Goal: Task Accomplishment & Management: Complete application form

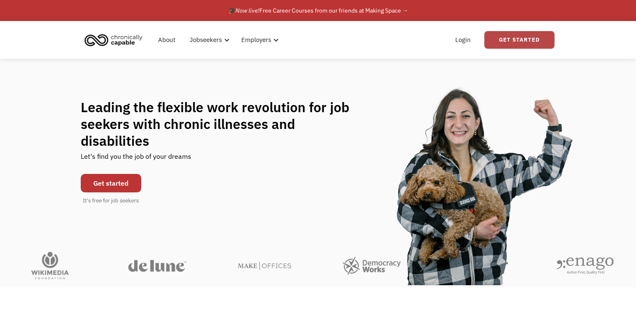
click at [509, 40] on link "Get Started" at bounding box center [519, 40] width 70 height 18
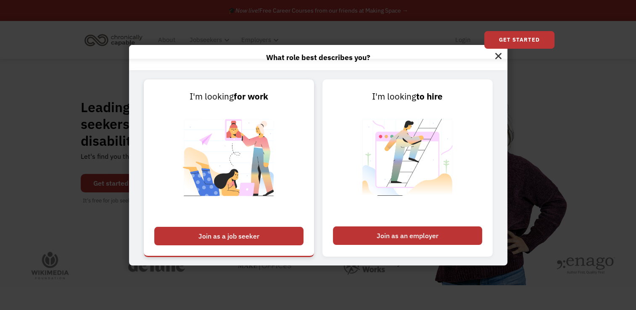
click at [293, 226] on link "I'm looking for work Join as a job seeker" at bounding box center [229, 167] width 170 height 177
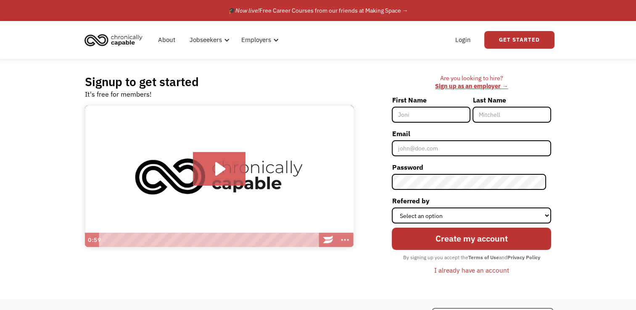
click at [438, 119] on input "First Name" at bounding box center [431, 115] width 79 height 16
type input "[PERSON_NAME]"
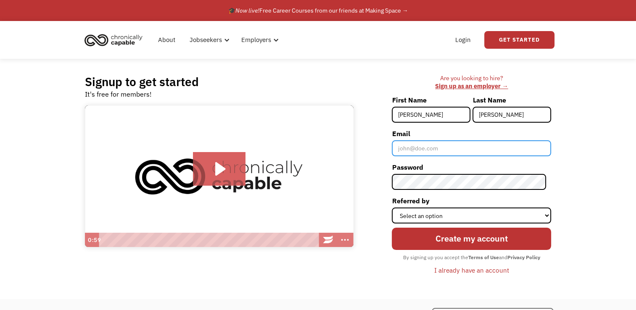
type input "[PERSON_NAME][EMAIL_ADDRESS][DOMAIN_NAME]"
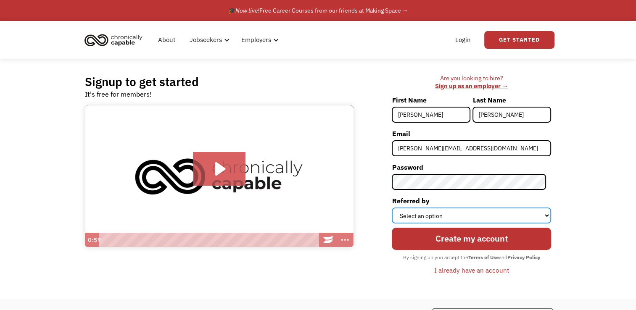
click at [423, 218] on select "Select an option Instagram Facebook Twitter Search Engine News Article Word of …" at bounding box center [471, 216] width 159 height 16
select select "Other"
click at [397, 208] on select "Select an option Instagram Facebook Twitter Search Engine News Article Word of …" at bounding box center [471, 216] width 159 height 16
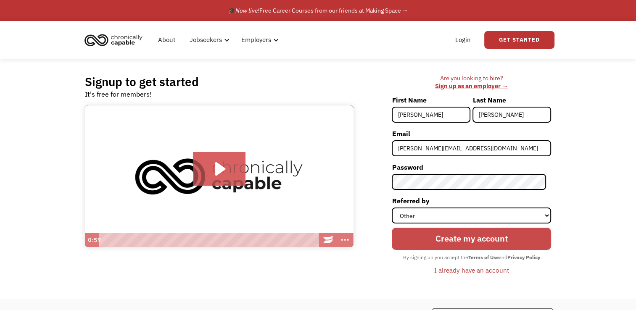
click at [425, 240] on input "Create my account" at bounding box center [471, 239] width 159 height 23
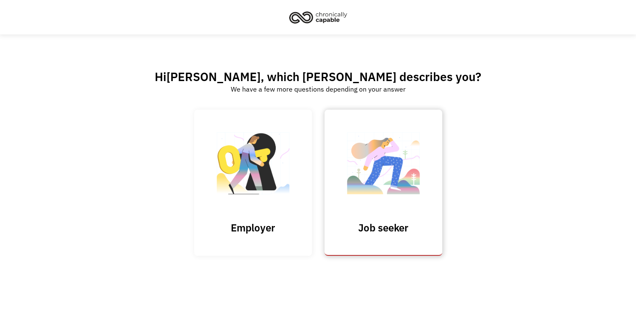
click at [397, 174] on img at bounding box center [383, 168] width 84 height 82
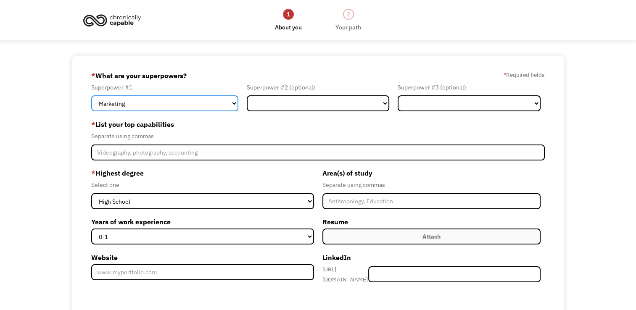
click at [199, 105] on select "Marketing Human Resources Finance Technology Operations Sales Industrial & Manu…" at bounding box center [164, 103] width 147 height 16
select select "Administration"
click at [91, 95] on select "Marketing Human Resources Finance Technology Operations Sales Industrial & Manu…" at bounding box center [164, 103] width 147 height 16
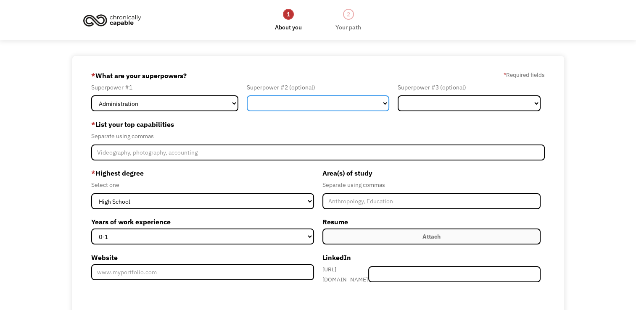
click at [285, 107] on select "Marketing Human Resources Finance Technology Operations Sales Industrial & Manu…" at bounding box center [318, 103] width 143 height 16
select select "Customer Service"
click at [247, 95] on select "Marketing Human Resources Finance Technology Operations Sales Industrial & Manu…" at bounding box center [318, 103] width 143 height 16
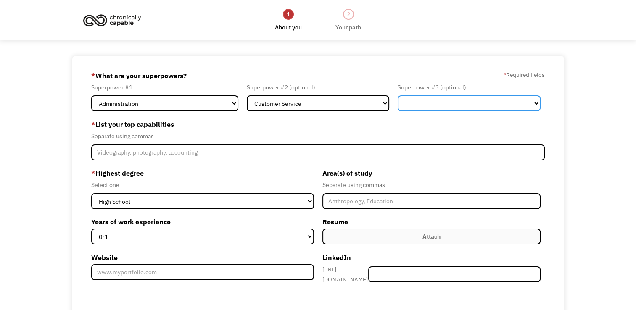
click at [430, 104] on select "Marketing Human Resources Finance Technology Operations Sales Industrial & Manu…" at bounding box center [469, 103] width 143 height 16
select select "Engineering & Construction"
click at [398, 95] on select "Marketing Human Resources Finance Technology Operations Sales Industrial & Manu…" at bounding box center [469, 103] width 143 height 16
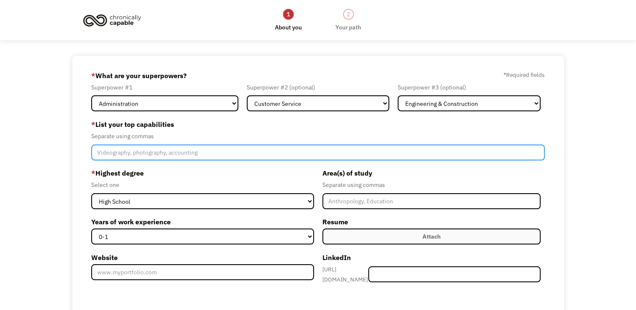
click at [126, 154] on input "Member-Create-Step1" at bounding box center [318, 153] width 454 height 16
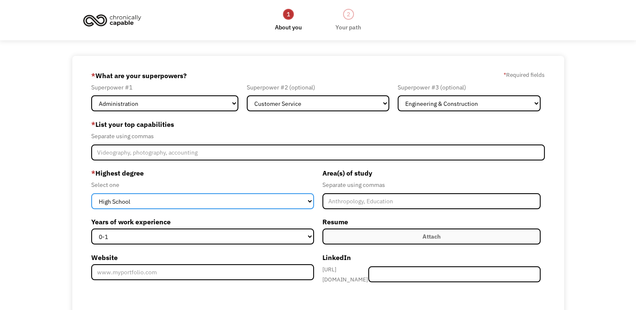
click at [141, 204] on select "High School Associates Bachelors Master's PhD" at bounding box center [202, 201] width 223 height 16
select select "bachelors"
click at [91, 193] on select "High School Associates Bachelors Master's PhD" at bounding box center [202, 201] width 223 height 16
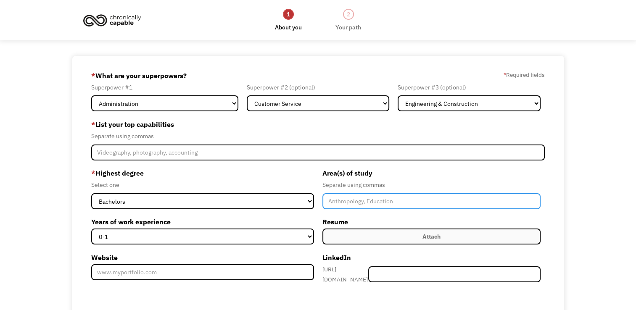
click at [338, 204] on input "Member-Create-Step1" at bounding box center [431, 201] width 219 height 16
type input "Business Administration"
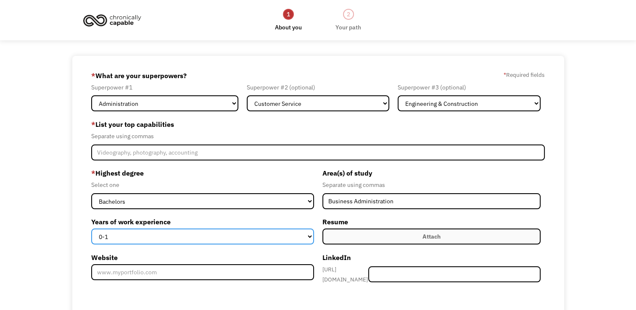
click at [192, 237] on select "0-1 2-4 5-10 11-15 15+" at bounding box center [202, 237] width 223 height 16
select select "5-10"
click at [91, 229] on select "0-1 2-4 5-10 11-15 15+" at bounding box center [202, 237] width 223 height 16
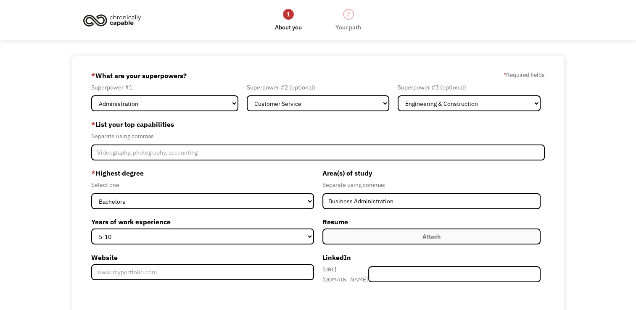
click at [356, 240] on label "Attach" at bounding box center [431, 237] width 219 height 16
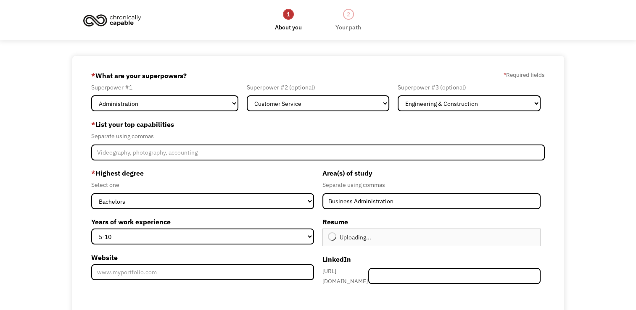
type input "Continue"
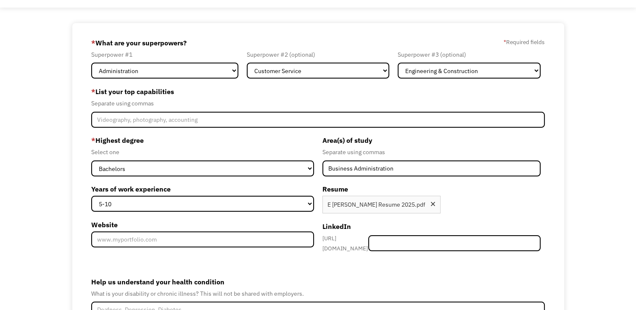
scroll to position [30, 0]
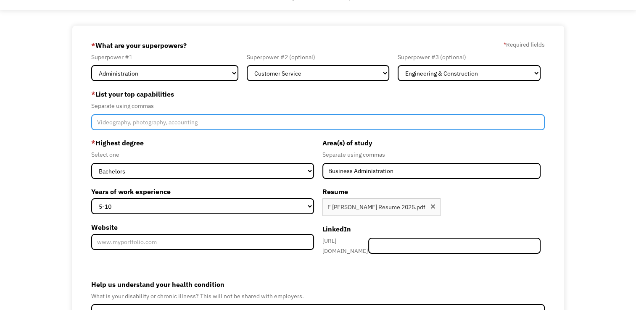
click at [114, 124] on input "Member-Create-Step1" at bounding box center [318, 122] width 454 height 16
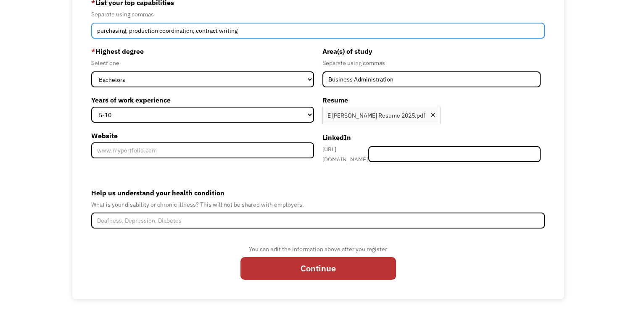
type input "purchasing, production coordination, contract writing"
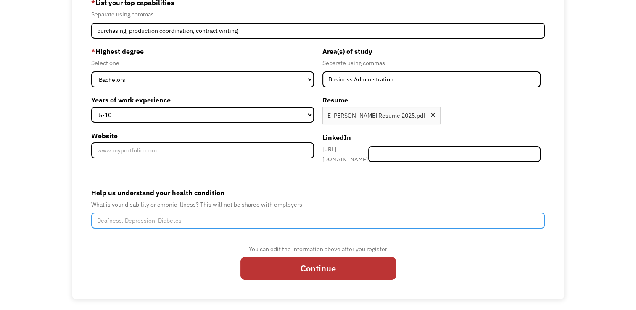
click at [171, 213] on input "Help us understand your health condition" at bounding box center [318, 221] width 454 height 16
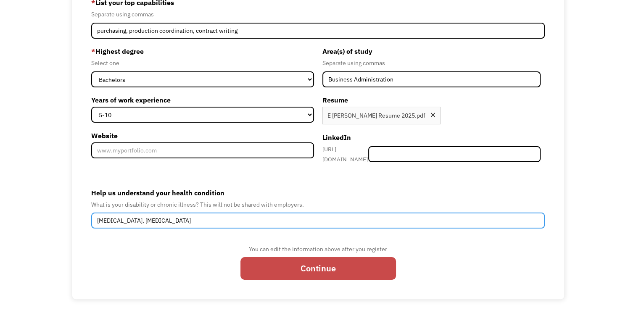
type input "transverse myelitis, pernicious anemia"
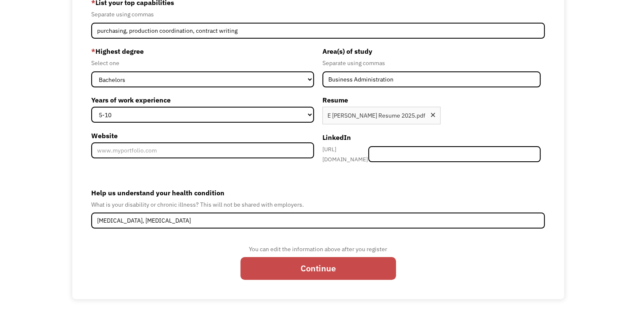
click at [277, 257] on input "Continue" at bounding box center [318, 268] width 156 height 23
type input "Please wait..."
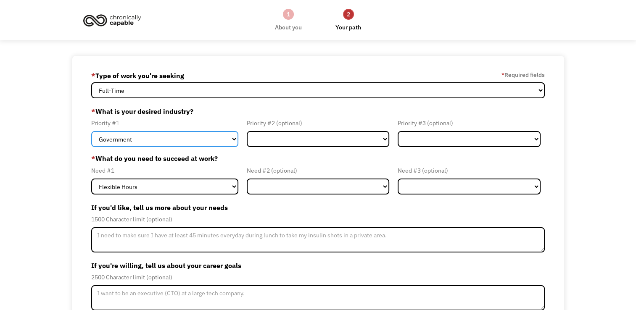
click at [219, 141] on select "Government Finance & Insurance Health & Social Care Tech & Engineering Creative…" at bounding box center [164, 139] width 147 height 16
click at [220, 142] on select "Government Finance & Insurance Health & Social Care Tech & Engineering Creative…" at bounding box center [164, 139] width 147 height 16
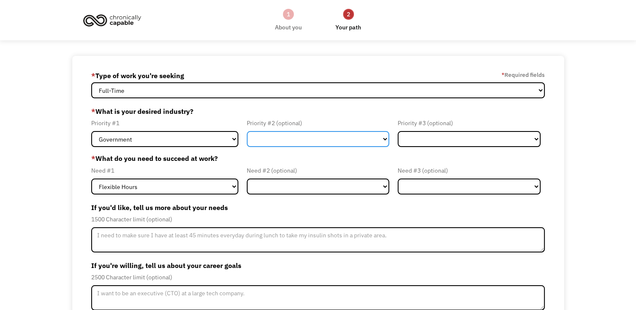
click at [266, 139] on select "Government Finance & Insurance Health & Social Care Tech & Engineering Creative…" at bounding box center [318, 139] width 143 height 16
select select "Administrative"
click at [247, 131] on select "Government Finance & Insurance Health & Social Care Tech & Engineering Creative…" at bounding box center [318, 139] width 143 height 16
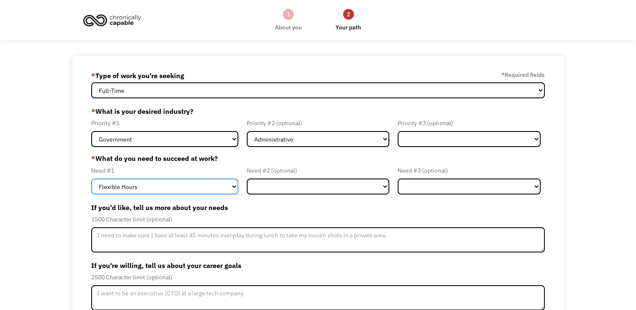
click at [144, 192] on select "Flexible Hours Remote Work Service Animal On-site Accommodations Visual Support…" at bounding box center [164, 187] width 147 height 16
select select "Remote Work"
click at [91, 179] on select "Flexible Hours Remote Work Service Animal On-site Accommodations Visual Support…" at bounding box center [164, 187] width 147 height 16
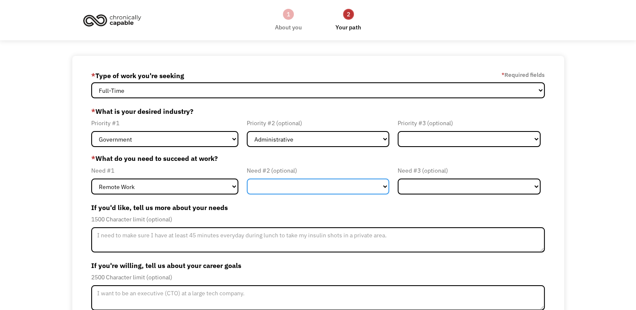
click at [304, 184] on select "Flexible Hours Remote Work Service Animal On-site Accommodations Visual Support…" at bounding box center [318, 187] width 143 height 16
click at [72, 193] on div "68d34075d0a8c8738e9beabb elizabeth_litke@yahoo.com Elizabeth Litke * Type of wo…" at bounding box center [318, 218] width 492 height 325
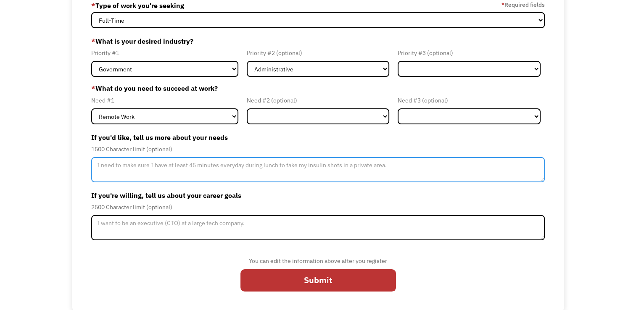
click at [154, 161] on textarea "Member-Update-Form-Step2" at bounding box center [318, 169] width 454 height 25
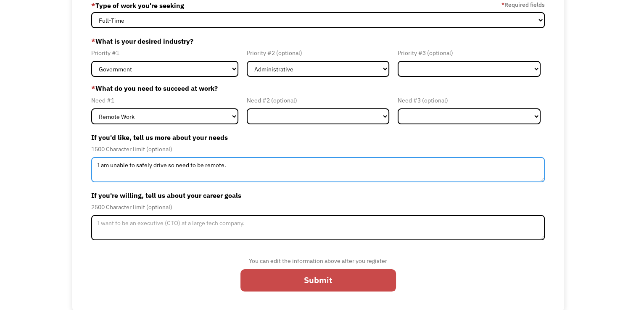
type textarea "I am unable to safely drive so need to be remote."
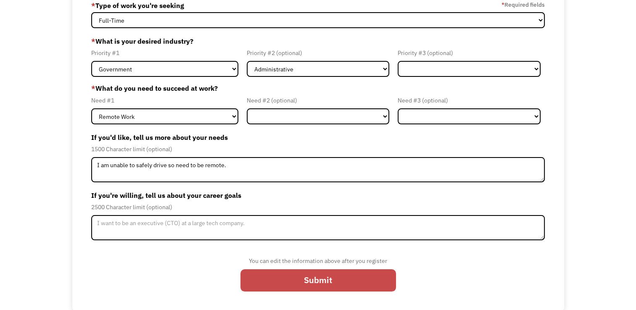
click at [282, 279] on input "Submit" at bounding box center [318, 280] width 156 height 23
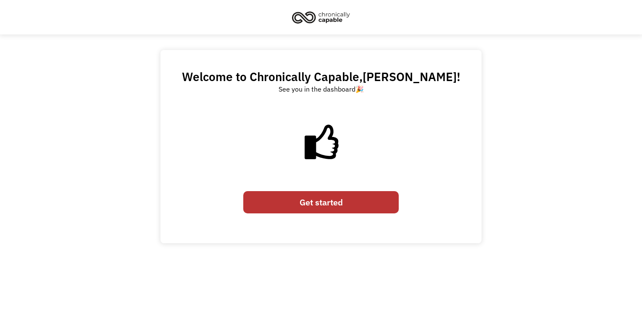
click at [301, 208] on link "Get started" at bounding box center [321, 202] width 156 height 23
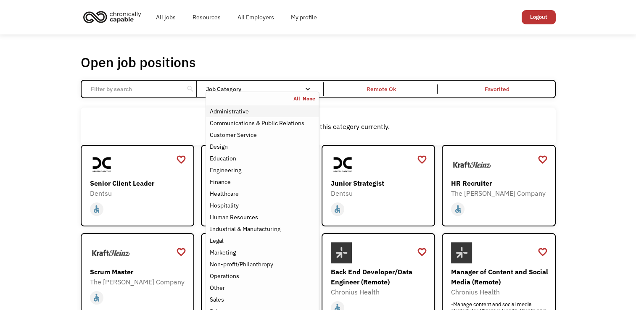
click at [235, 112] on div "Administrative" at bounding box center [228, 111] width 39 height 10
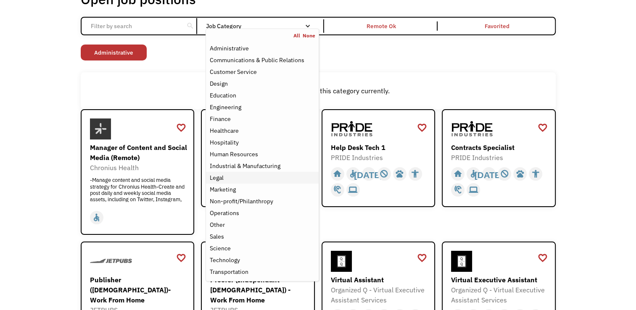
scroll to position [62, 0]
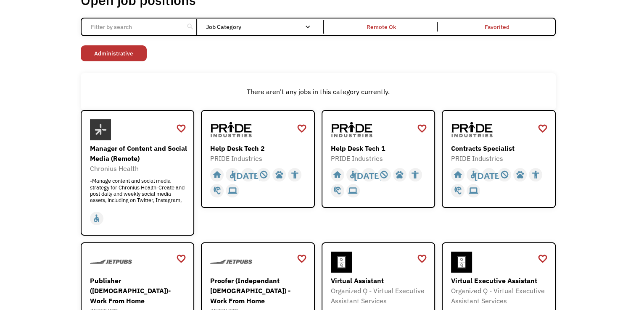
click at [223, 218] on div "favorite_border favorite Saving Help Desk Tech 2 PRIDE Industries https://jobs.…" at bounding box center [258, 173] width 114 height 126
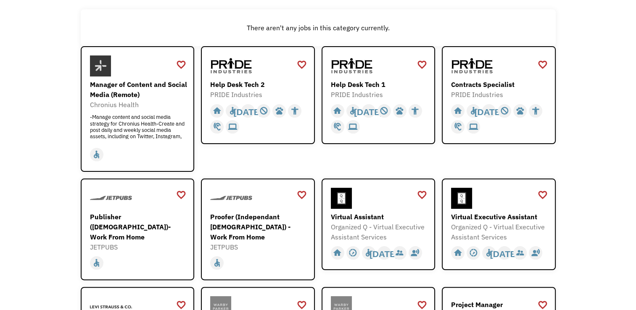
scroll to position [131, 0]
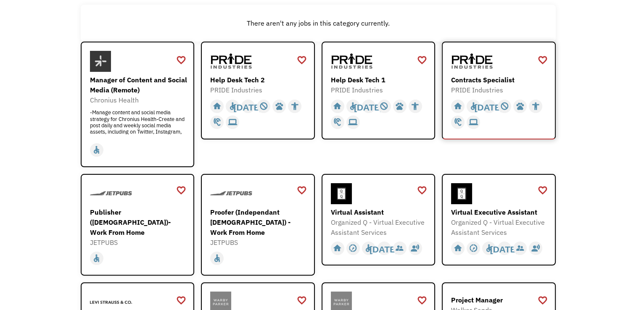
click at [503, 59] on div at bounding box center [500, 61] width 98 height 21
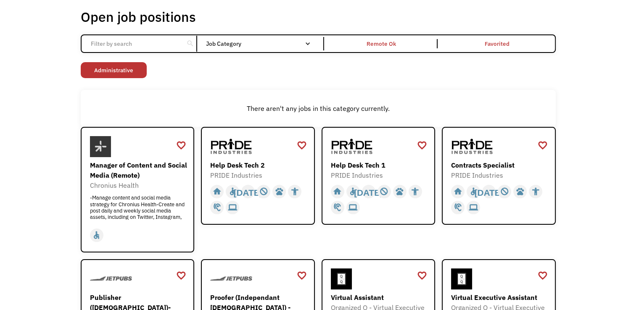
scroll to position [0, 0]
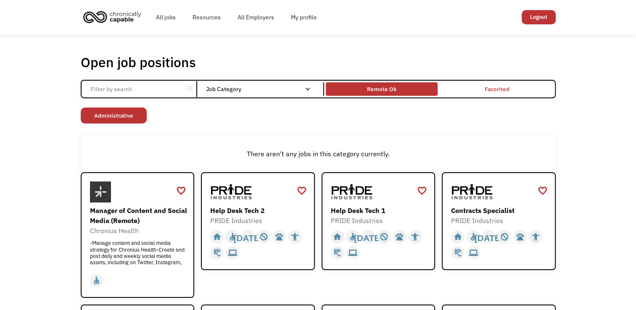
click at [382, 90] on div "Remote Ok" at bounding box center [381, 89] width 29 height 10
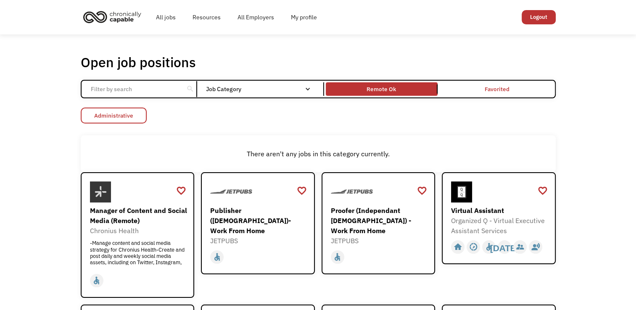
click at [138, 114] on link "Administrative" at bounding box center [114, 116] width 66 height 16
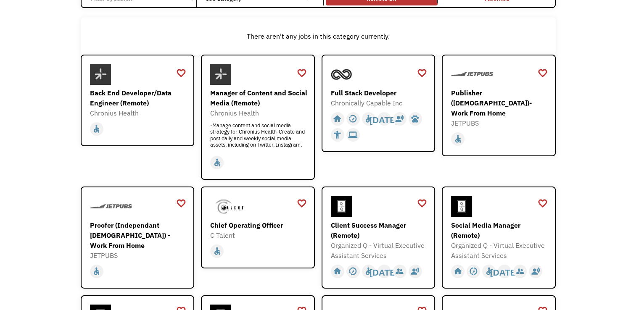
scroll to position [91, 0]
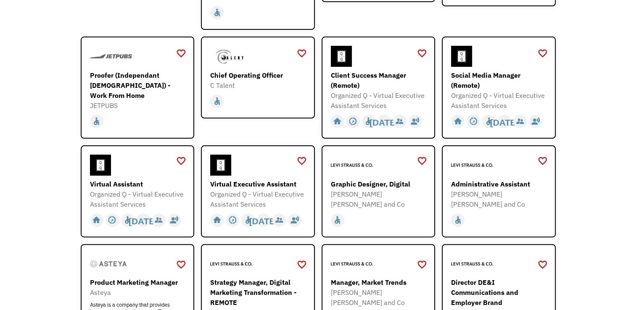
scroll to position [242, 0]
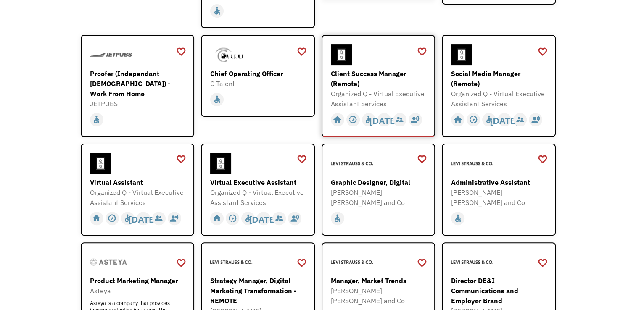
click at [375, 65] on div "Client Success Manager (Remote) Organized Q - Virtual Executive Assistant Servi…" at bounding box center [380, 76] width 98 height 64
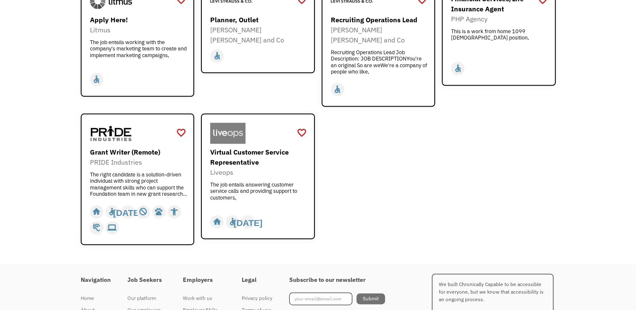
scroll to position [1051, 0]
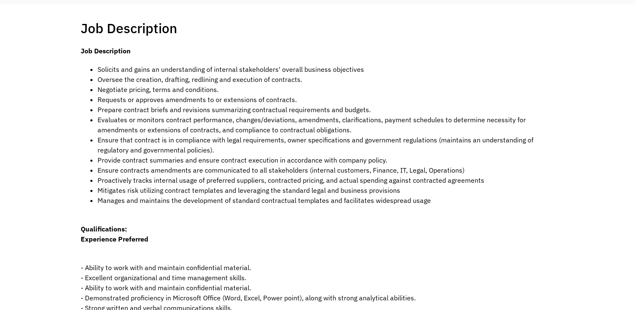
scroll to position [166, 0]
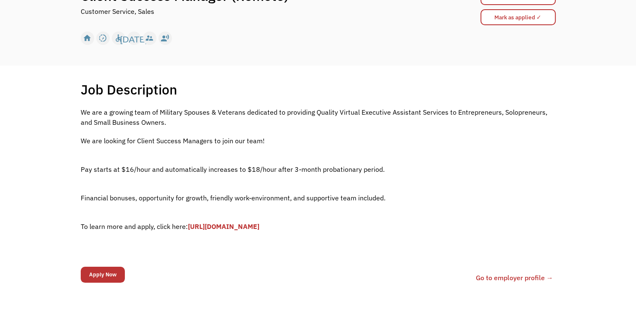
scroll to position [108, 0]
